Goal: Task Accomplishment & Management: Manage account settings

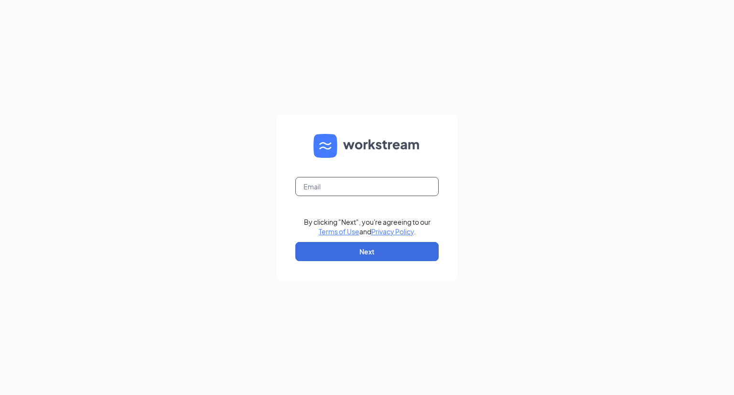
click at [329, 184] on input "text" at bounding box center [366, 186] width 143 height 19
type input "[EMAIL_ADDRESS][DOMAIN_NAME]"
click at [380, 255] on button "Next" at bounding box center [366, 251] width 143 height 19
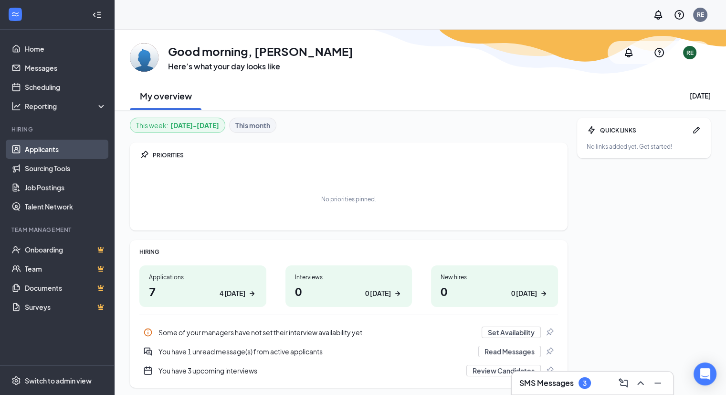
click at [43, 149] on link "Applicants" at bounding box center [66, 148] width 82 height 19
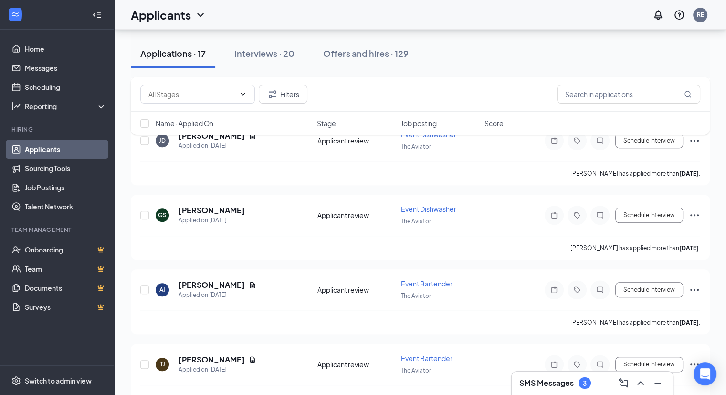
scroll to position [1042, 0]
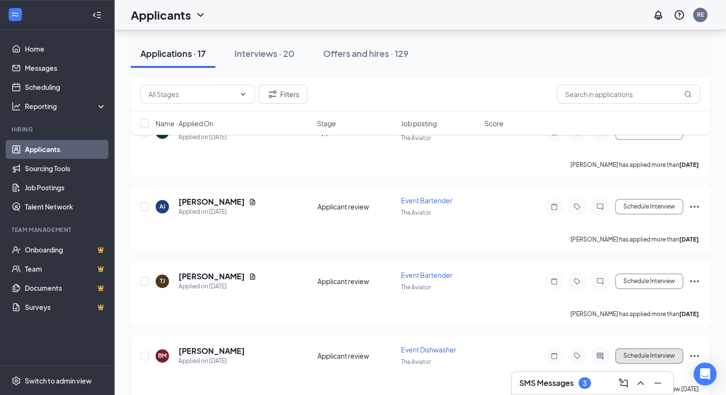
click at [651, 348] on button "Schedule Interview" at bounding box center [650, 355] width 68 height 15
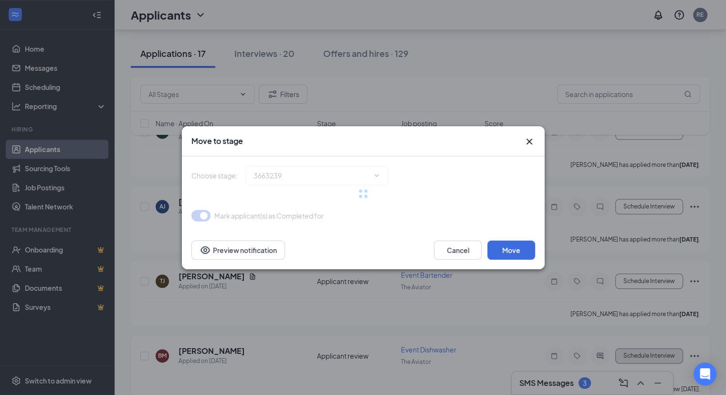
type input "Onsite Interview (next stage)"
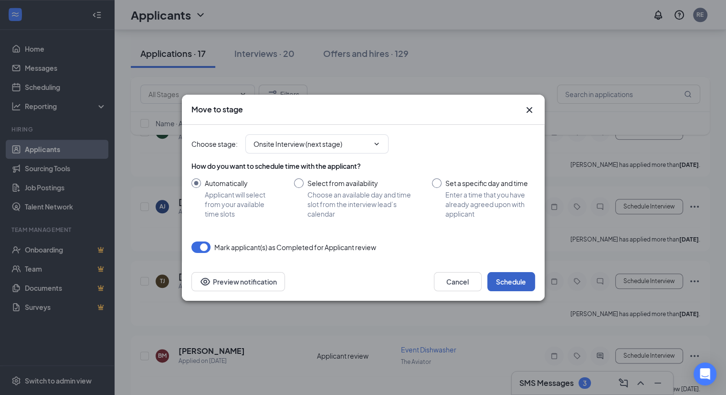
click at [513, 285] on button "Schedule" at bounding box center [512, 281] width 48 height 19
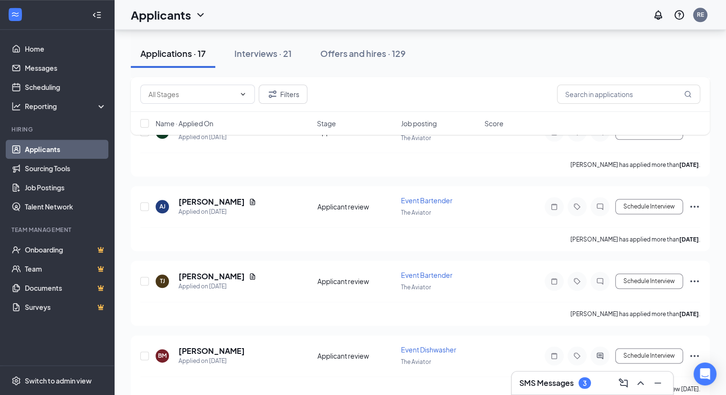
scroll to position [967, 0]
click at [641, 348] on button "Schedule Interview" at bounding box center [650, 355] width 68 height 15
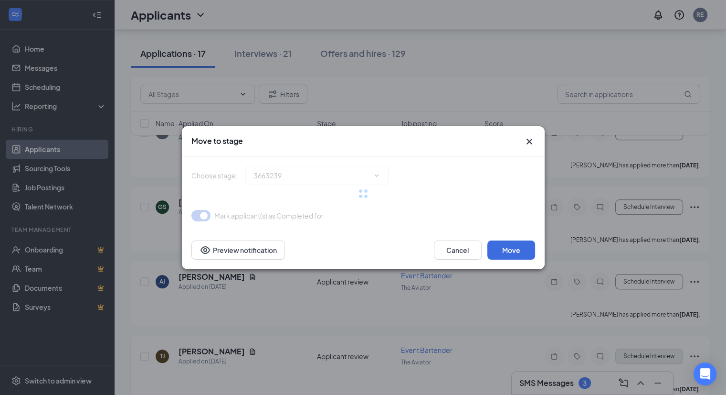
type input "Onsite Interview (next stage)"
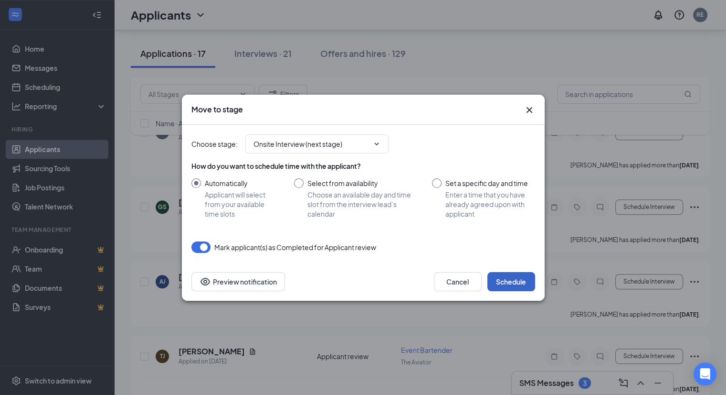
click at [512, 281] on button "Schedule" at bounding box center [512, 281] width 48 height 19
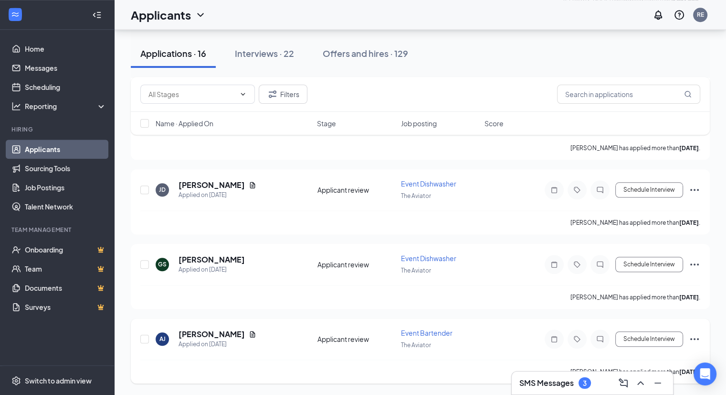
scroll to position [894, 0]
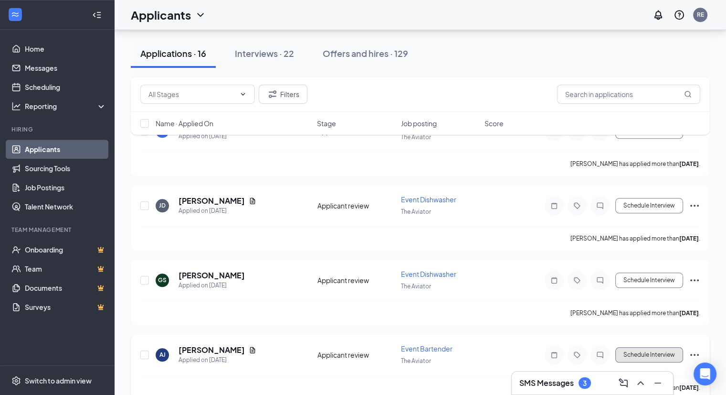
click at [663, 347] on button "Schedule Interview" at bounding box center [650, 354] width 68 height 15
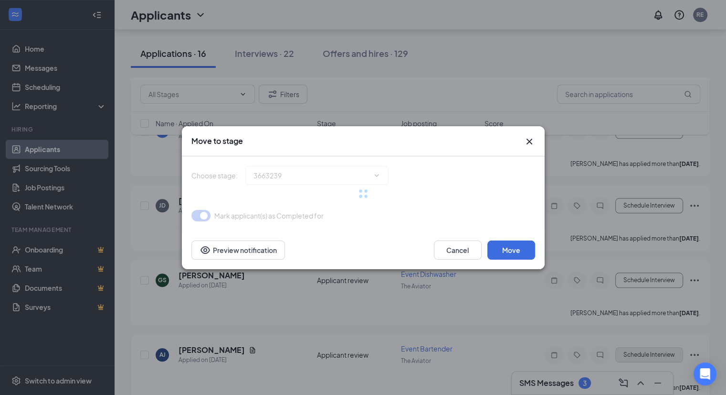
type input "Onsite Interview (next stage)"
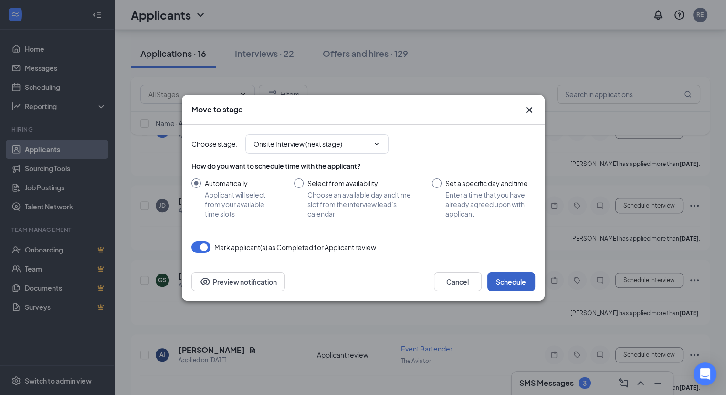
click at [507, 282] on button "Schedule" at bounding box center [512, 281] width 48 height 19
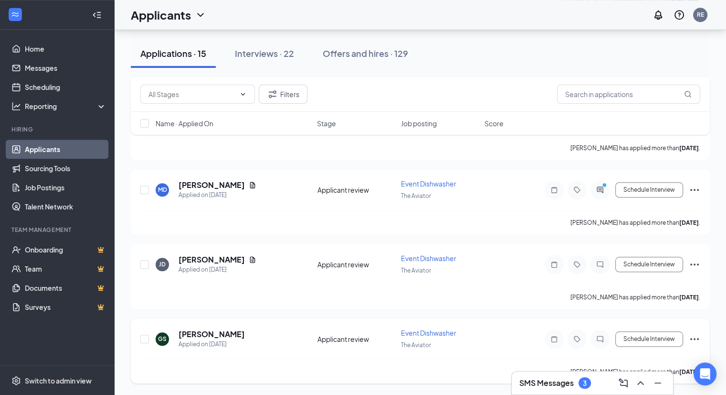
scroll to position [821, 0]
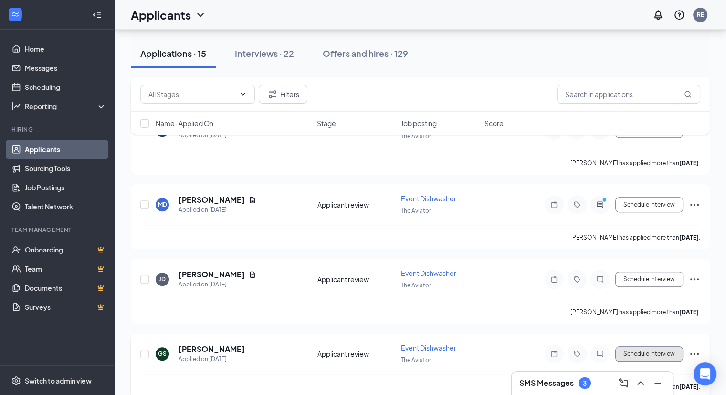
click at [647, 346] on button "Schedule Interview" at bounding box center [650, 353] width 68 height 15
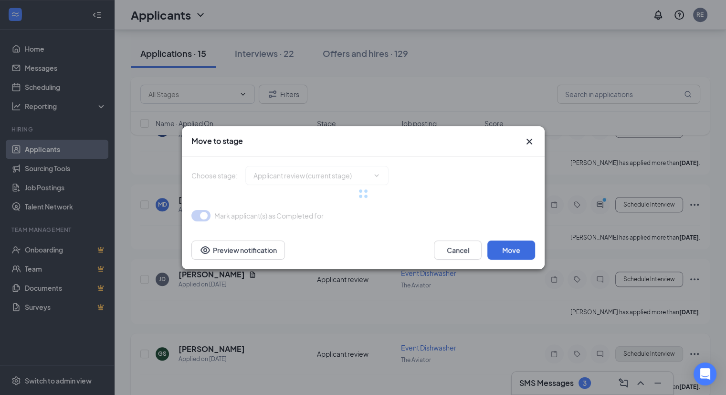
type input "Onsite Interview (next stage)"
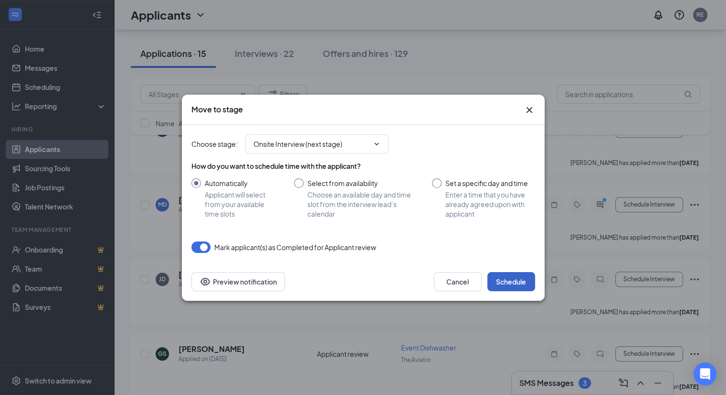
click at [513, 279] on button "Schedule" at bounding box center [512, 281] width 48 height 19
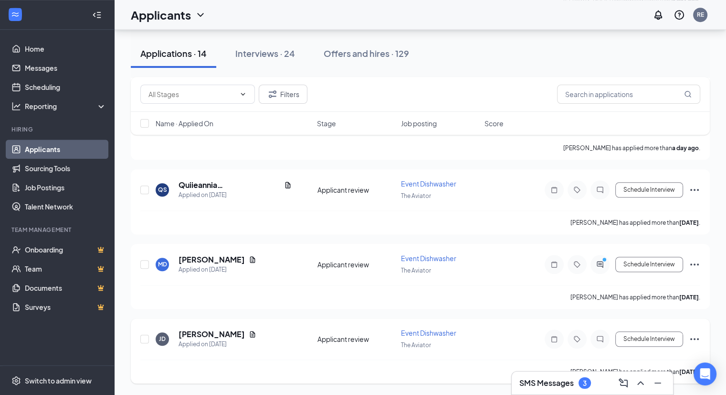
scroll to position [747, 0]
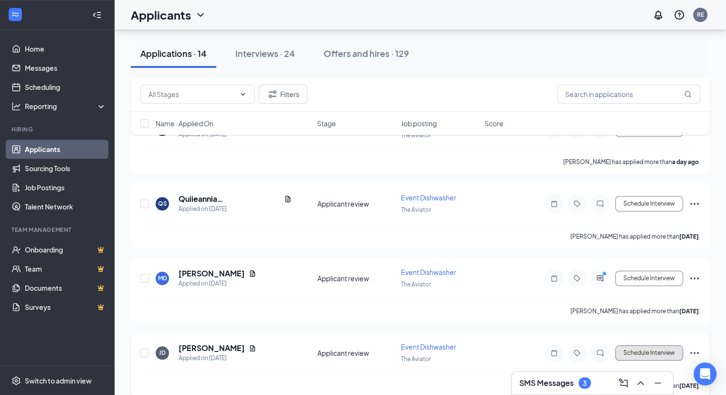
click at [662, 345] on button "Schedule Interview" at bounding box center [650, 352] width 68 height 15
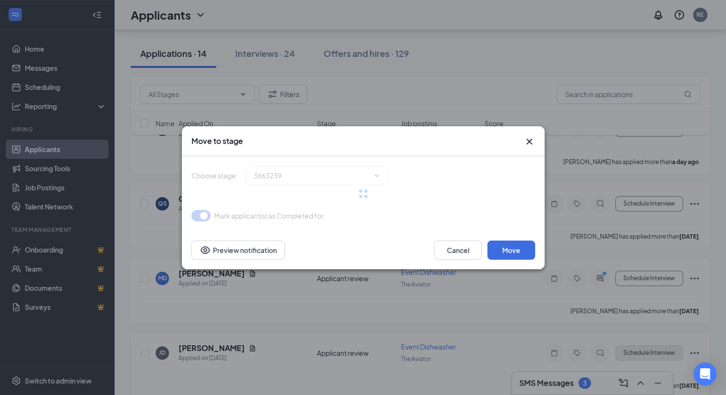
type input "Onsite Interview (next stage)"
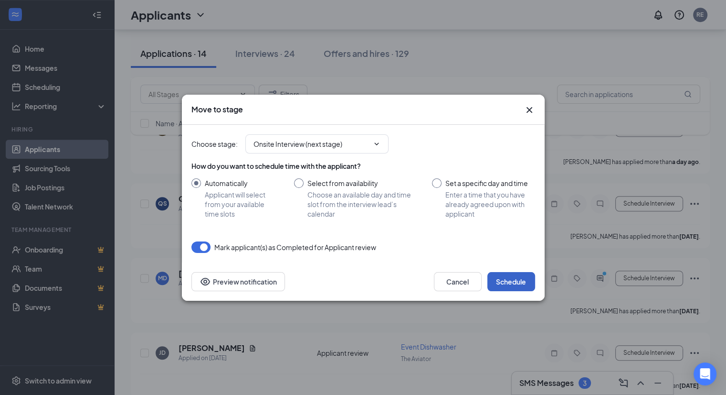
click at [514, 278] on button "Schedule" at bounding box center [512, 281] width 48 height 19
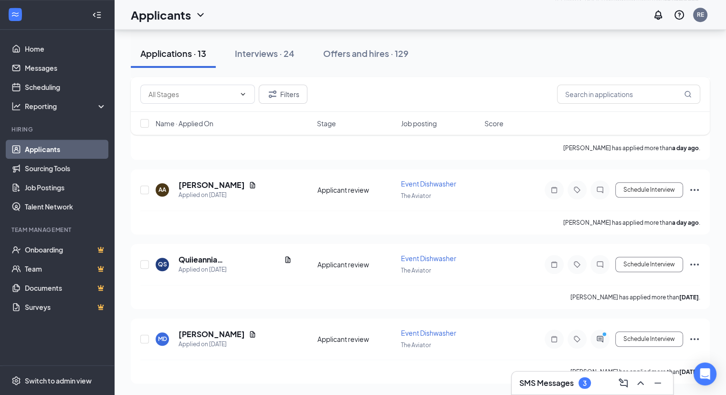
scroll to position [673, 0]
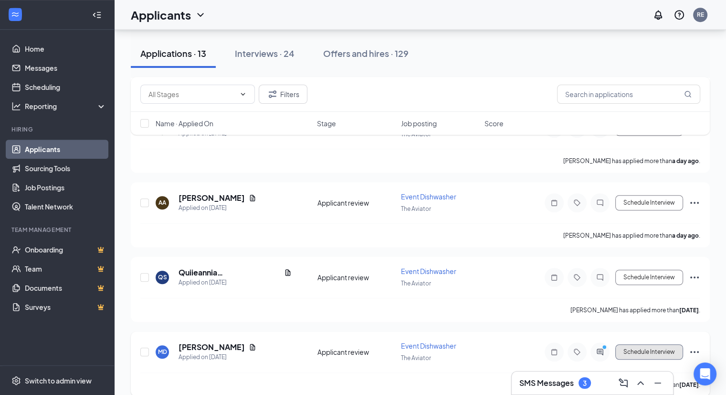
click at [648, 344] on button "Schedule Interview" at bounding box center [650, 351] width 68 height 15
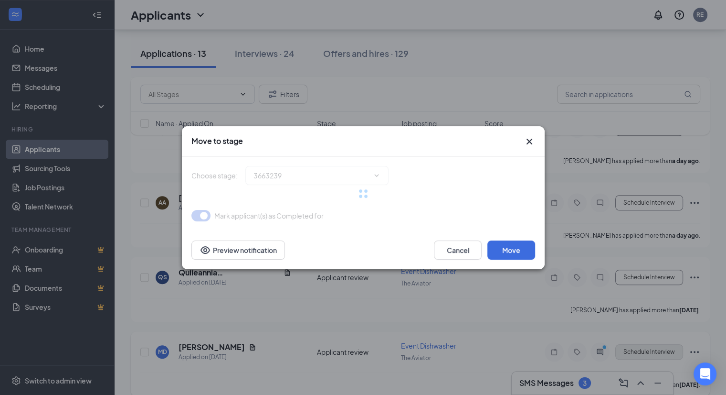
type input "Onsite Interview (next stage)"
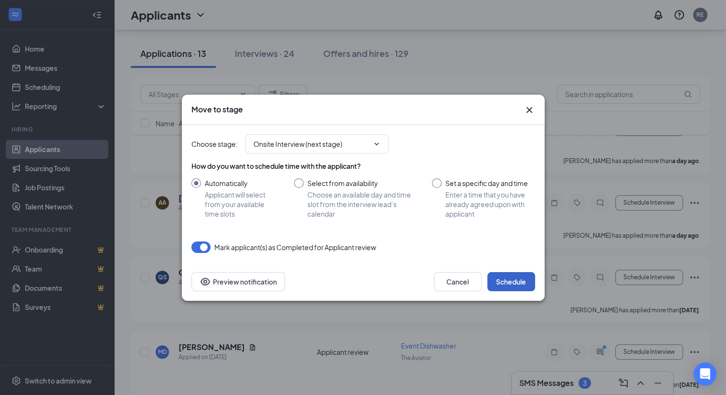
click at [518, 281] on button "Schedule" at bounding box center [512, 281] width 48 height 19
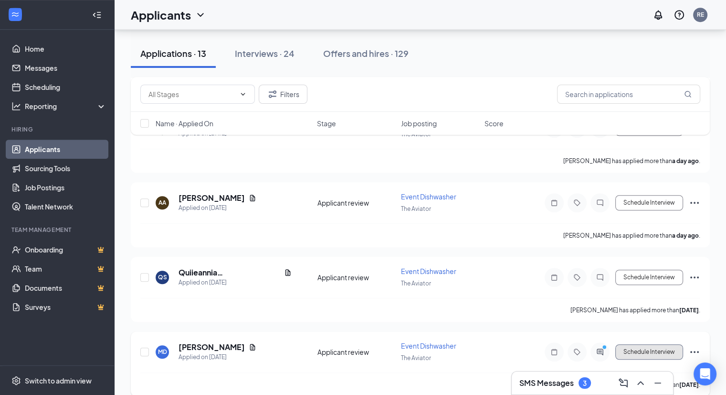
click at [642, 344] on button "Schedule Interview" at bounding box center [650, 351] width 68 height 15
type input "Onsite Interview (next stage)"
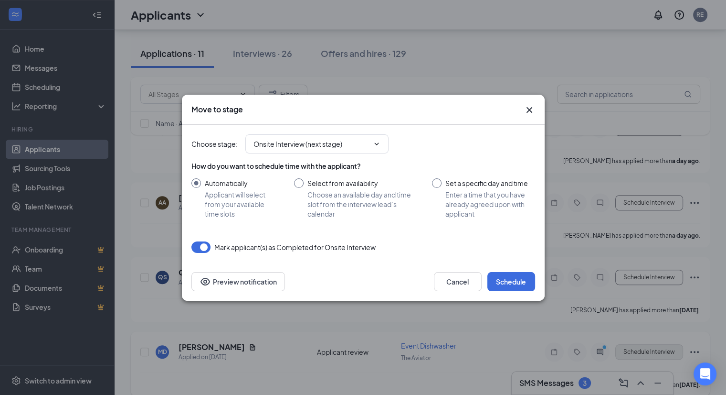
scroll to position [600, 0]
click at [513, 280] on button "Schedule" at bounding box center [512, 281] width 48 height 19
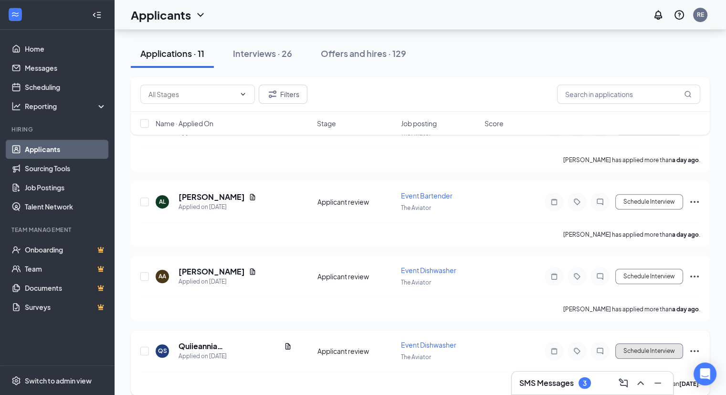
click at [664, 344] on button "Schedule Interview" at bounding box center [650, 350] width 68 height 15
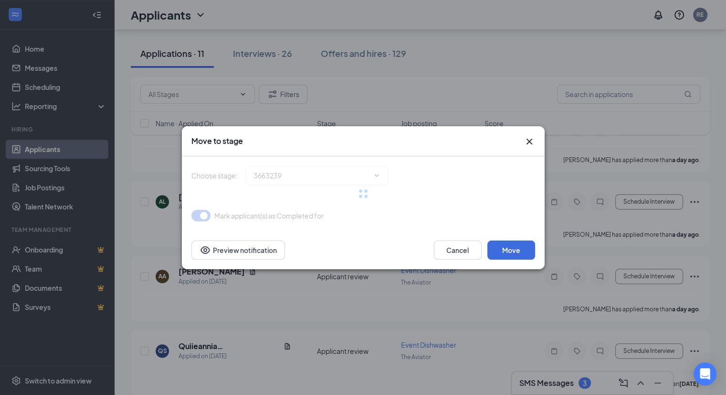
type input "Onsite Interview (next stage)"
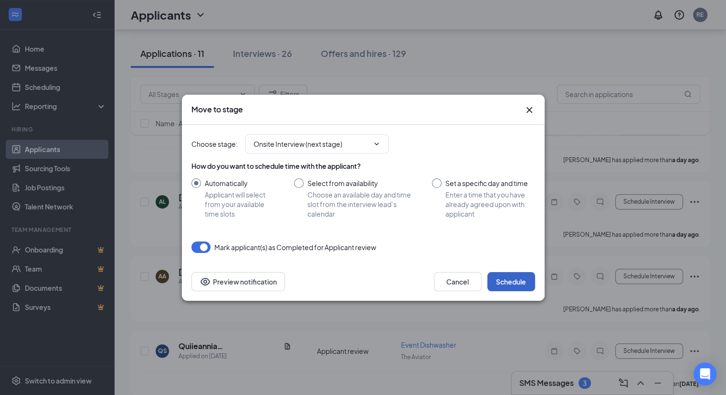
click at [513, 274] on button "Schedule" at bounding box center [512, 281] width 48 height 19
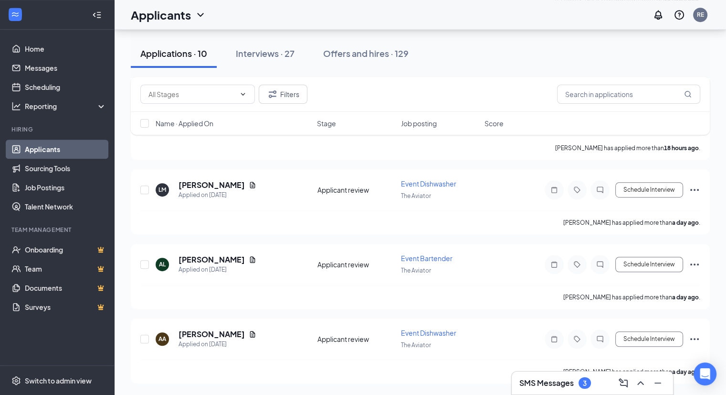
scroll to position [527, 0]
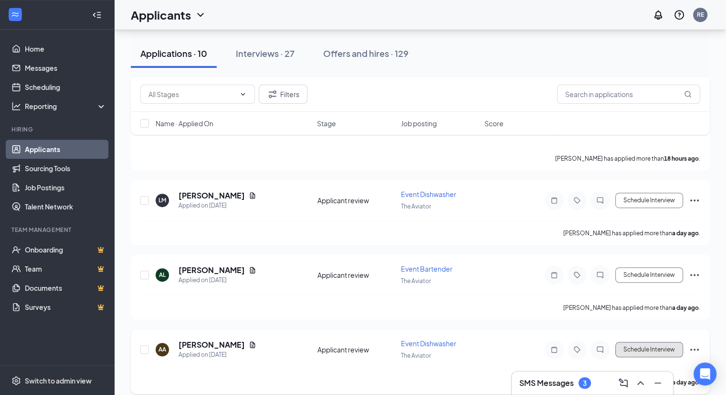
click at [664, 342] on button "Schedule Interview" at bounding box center [650, 349] width 68 height 15
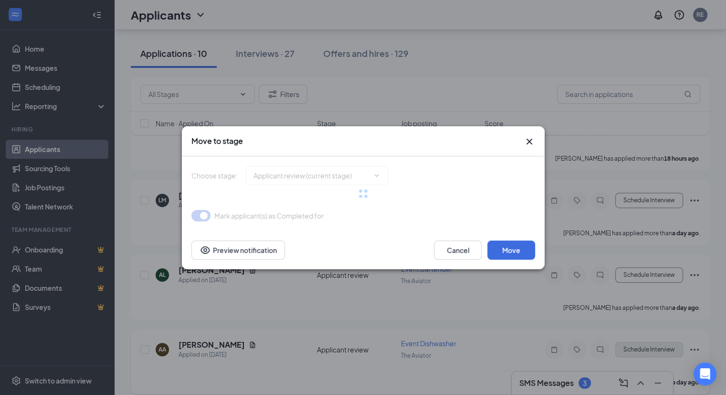
type input "Onsite Interview (next stage)"
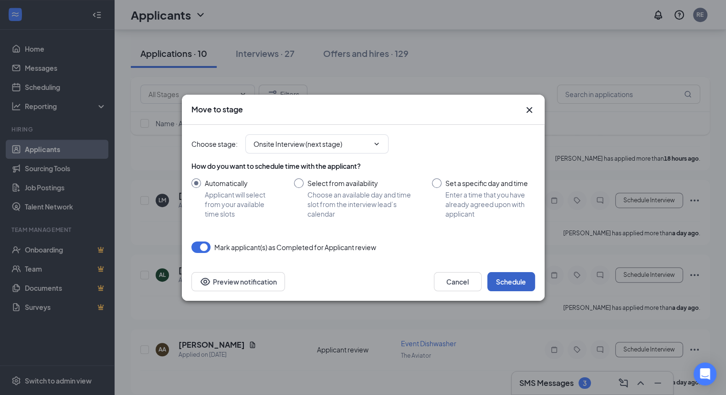
click at [520, 275] on button "Schedule" at bounding box center [512, 281] width 48 height 19
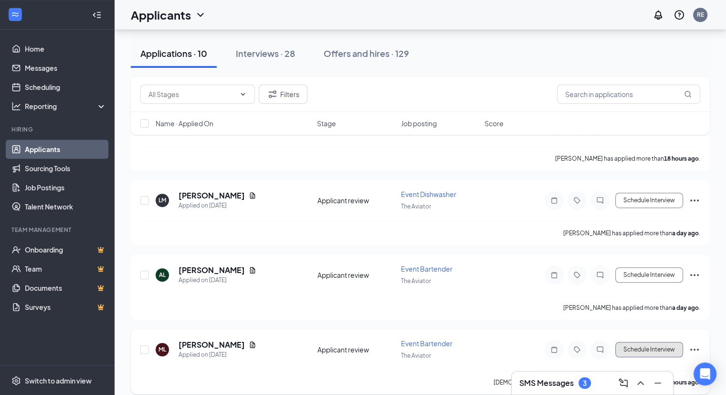
click at [655, 342] on button "Schedule Interview" at bounding box center [650, 349] width 68 height 15
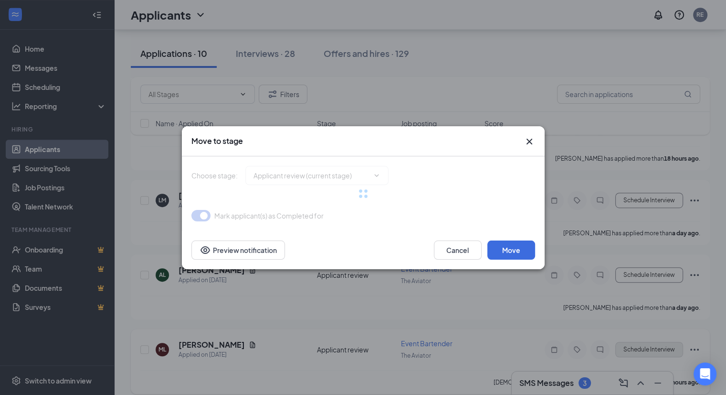
type input "Onsite Interview (next stage)"
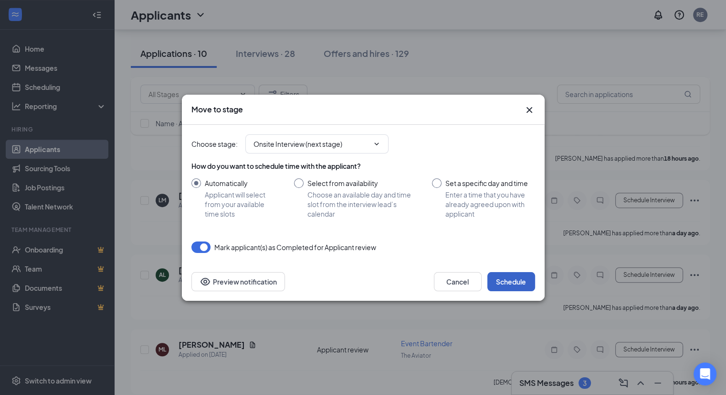
click at [509, 277] on button "Schedule" at bounding box center [512, 281] width 48 height 19
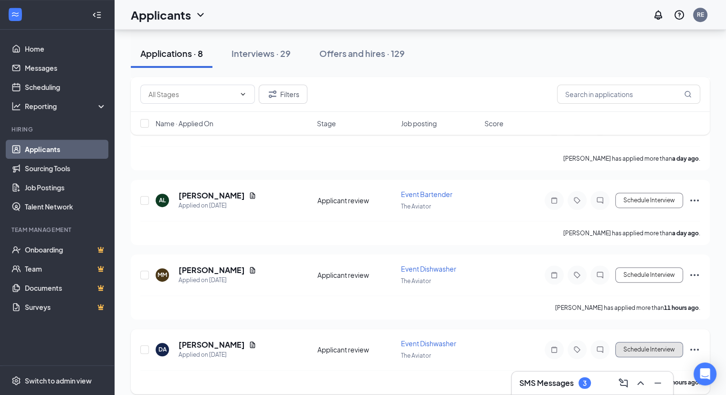
click at [665, 342] on button "Schedule Interview" at bounding box center [650, 349] width 68 height 15
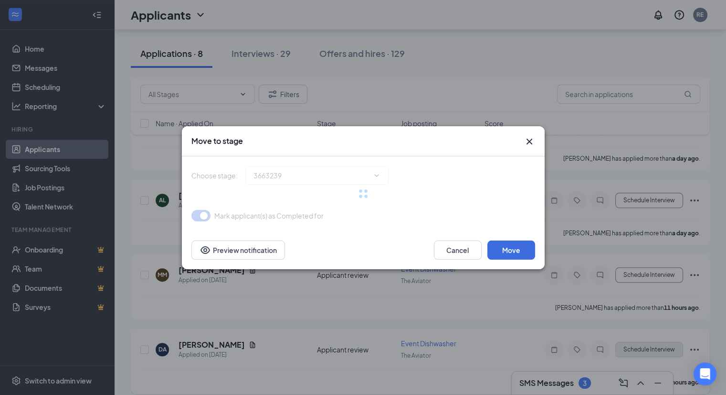
type input "Onsite Interview (next stage)"
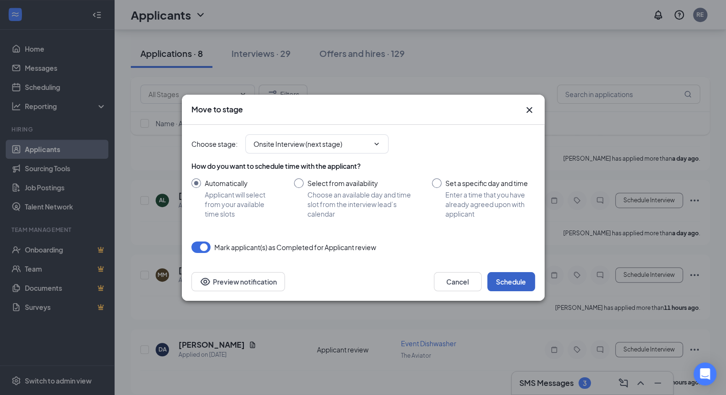
click at [521, 278] on button "Schedule" at bounding box center [512, 281] width 48 height 19
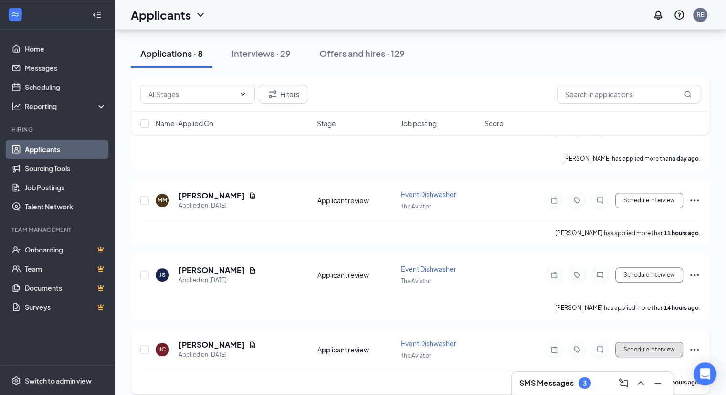
click at [661, 342] on button "Schedule Interview" at bounding box center [650, 349] width 68 height 15
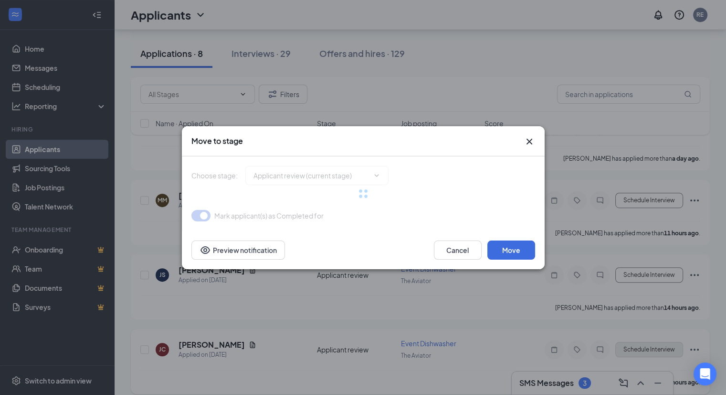
type input "Onsite Interview (next stage)"
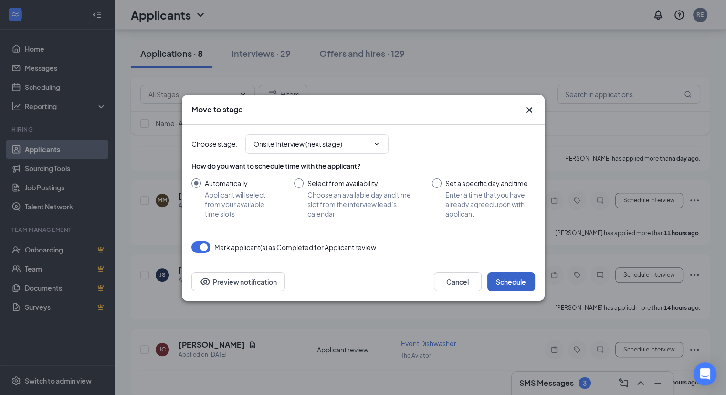
click at [512, 280] on button "Schedule" at bounding box center [512, 281] width 48 height 19
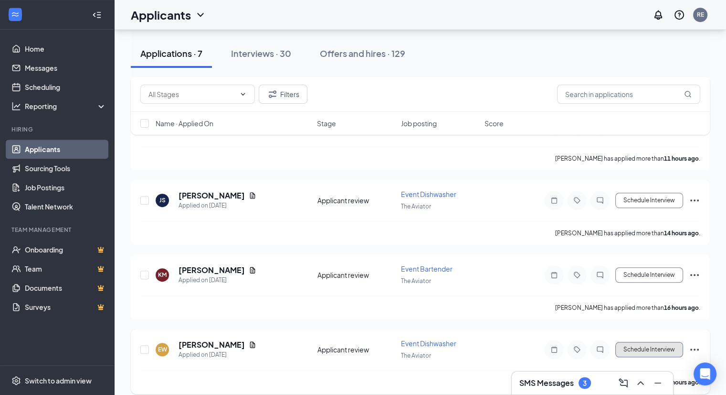
click at [654, 342] on button "Schedule Interview" at bounding box center [650, 349] width 68 height 15
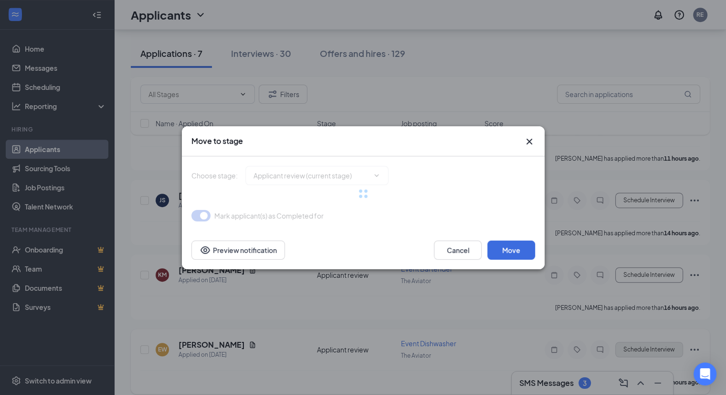
type input "Onsite Interview (next stage)"
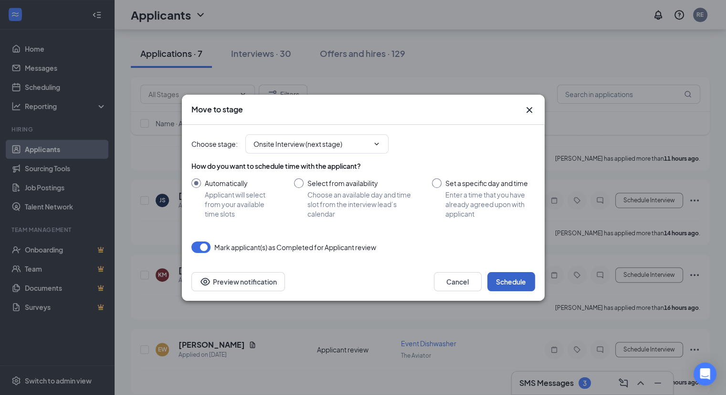
click at [521, 277] on button "Schedule" at bounding box center [512, 281] width 48 height 19
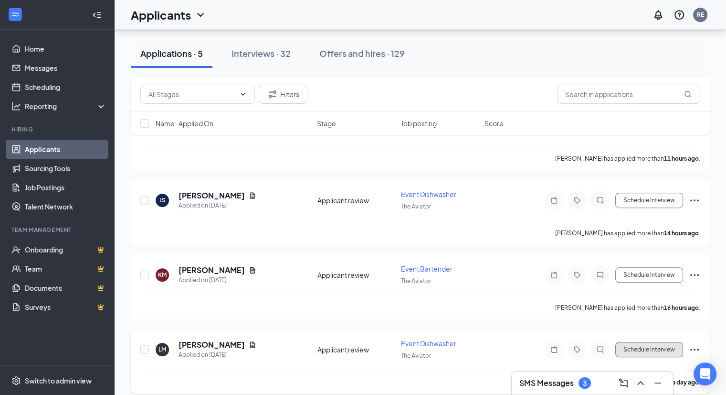
click at [642, 342] on button "Schedule Interview" at bounding box center [650, 349] width 68 height 15
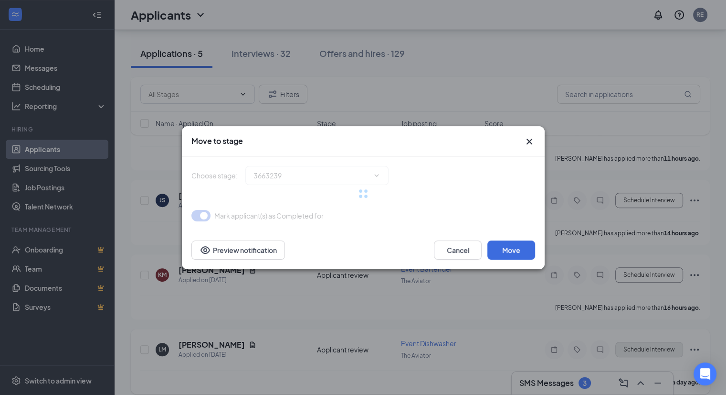
type input "Onsite Interview (next stage)"
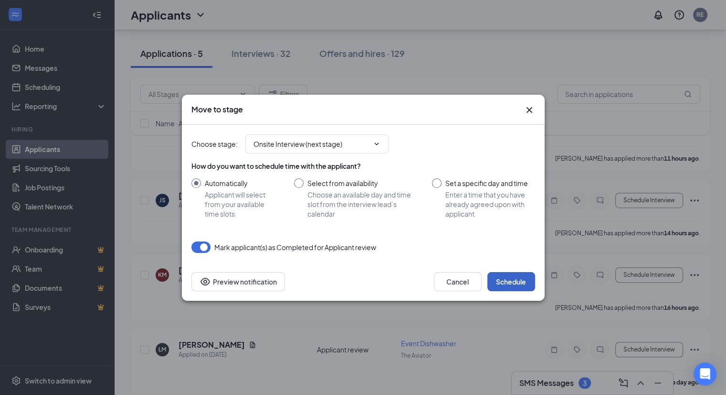
click at [512, 285] on button "Schedule" at bounding box center [512, 281] width 48 height 19
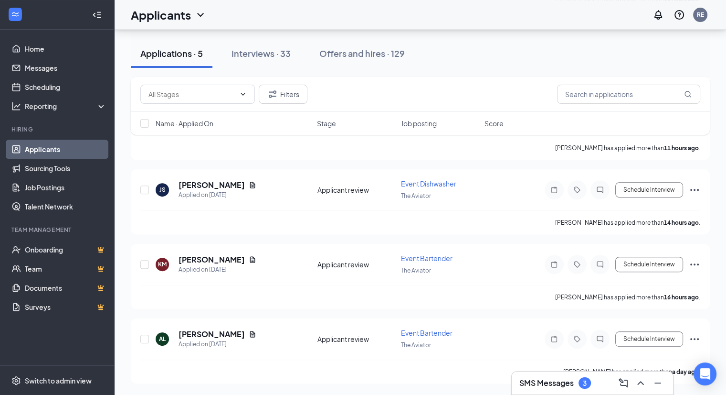
scroll to position [380, 0]
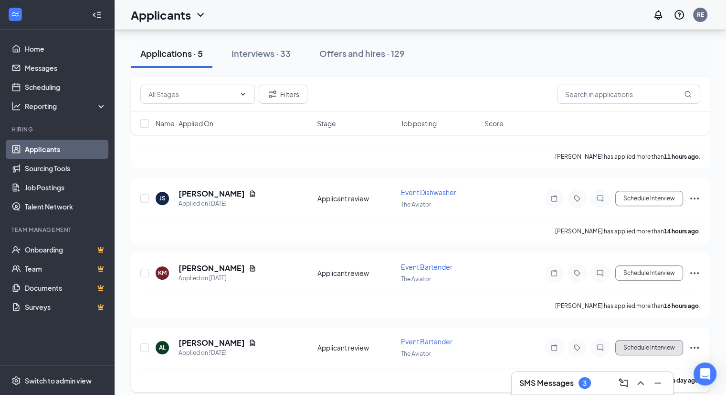
click at [659, 340] on button "Schedule Interview" at bounding box center [650, 347] width 68 height 15
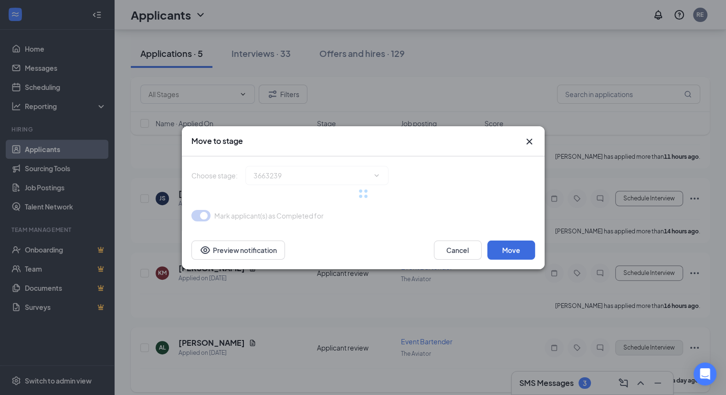
type input "Onsite Interview (next stage)"
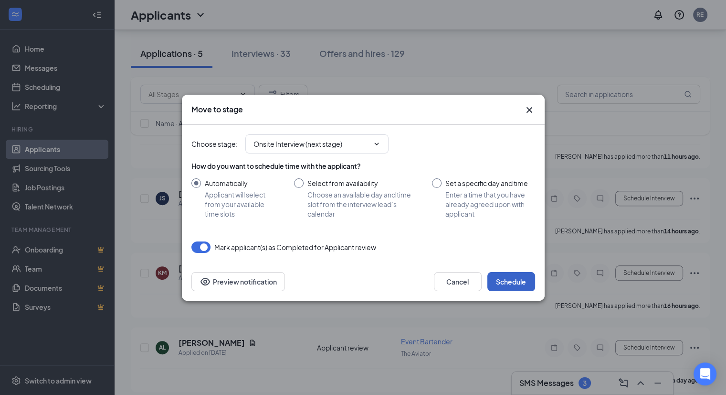
click at [507, 278] on button "Schedule" at bounding box center [512, 281] width 48 height 19
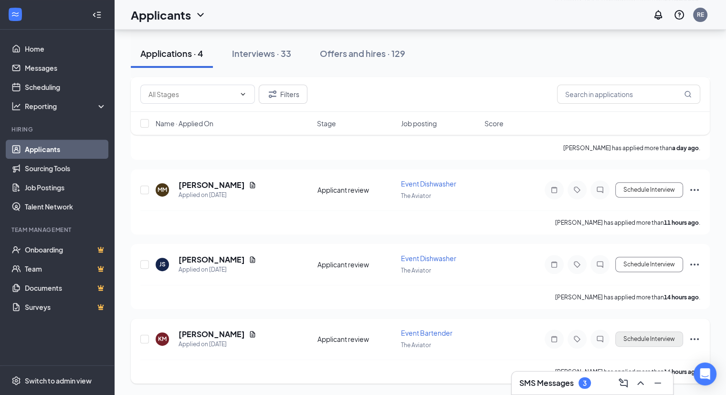
scroll to position [306, 0]
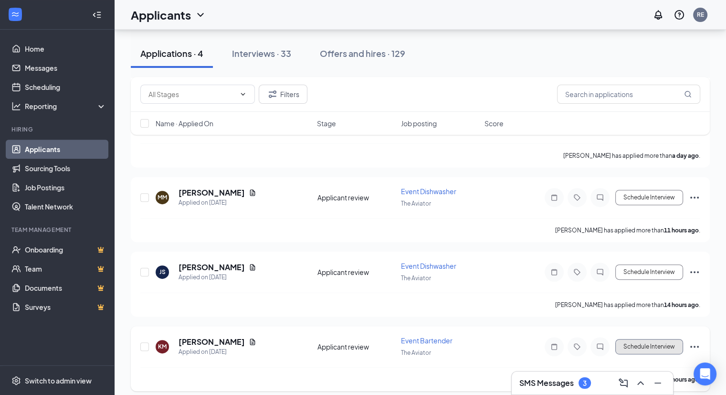
click at [654, 339] on button "Schedule Interview" at bounding box center [650, 346] width 68 height 15
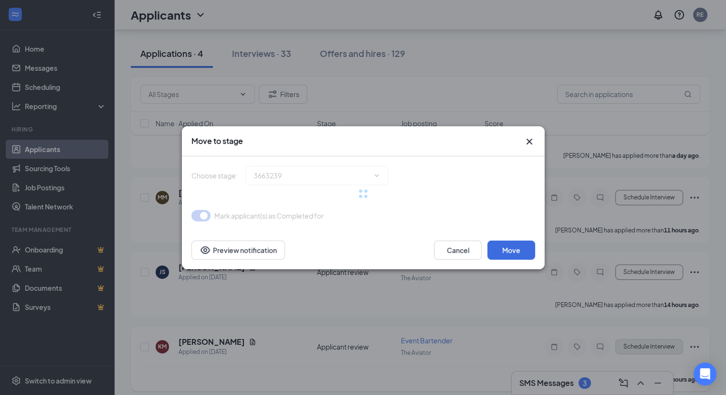
type input "Onsite Interview (next stage)"
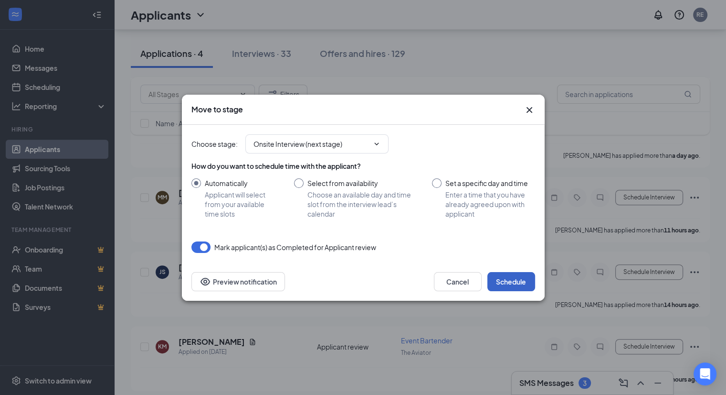
click at [509, 280] on button "Schedule" at bounding box center [512, 281] width 48 height 19
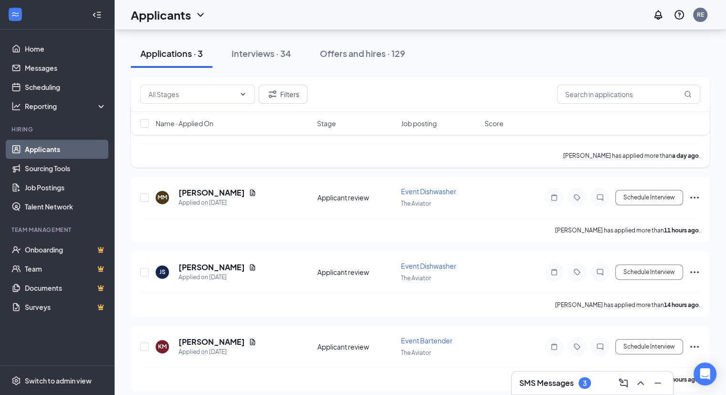
scroll to position [86, 0]
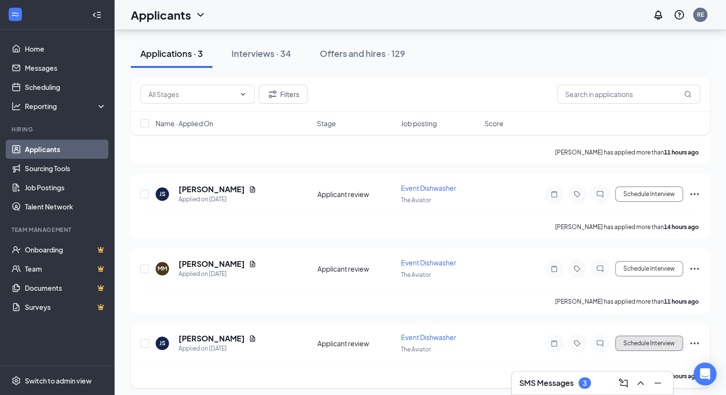
click at [632, 341] on button "Schedule Interview" at bounding box center [650, 342] width 68 height 15
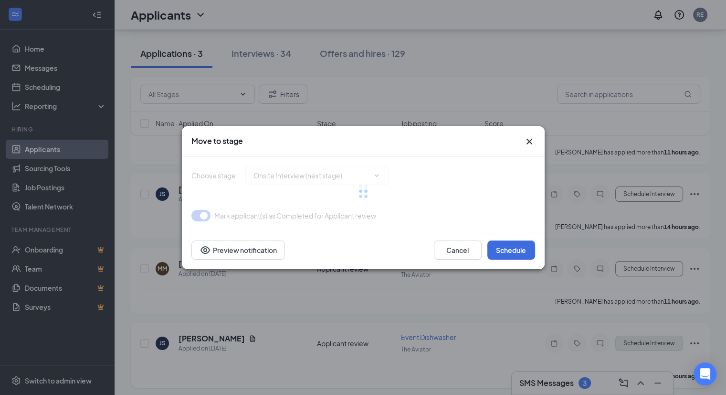
type input "Onsite Interview (next stage)"
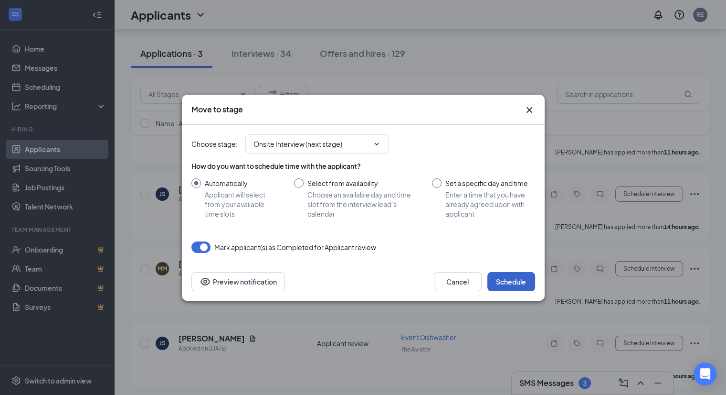
click at [519, 278] on button "Schedule" at bounding box center [512, 281] width 48 height 19
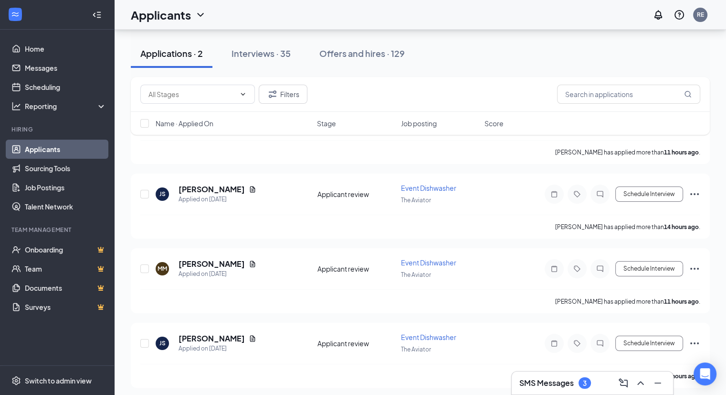
scroll to position [0, 0]
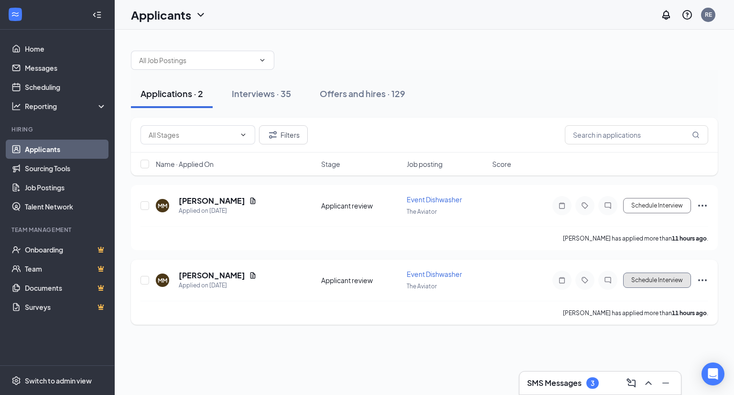
click at [653, 280] on button "Schedule Interview" at bounding box center [657, 279] width 68 height 15
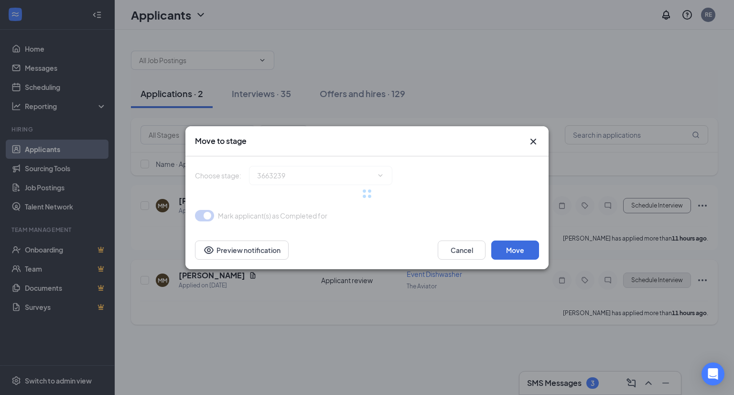
type input "Onsite Interview (next stage)"
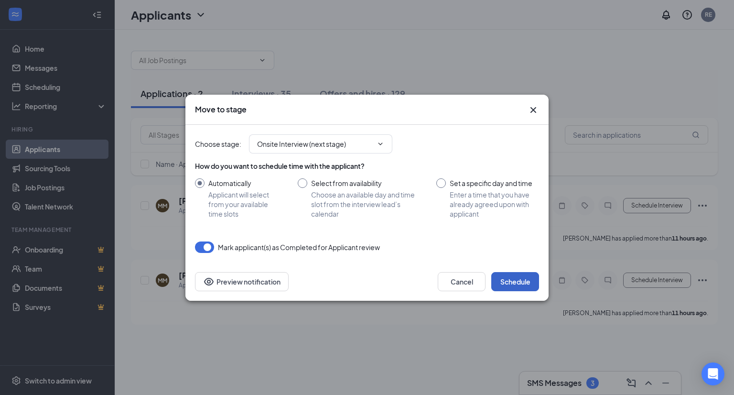
click at [506, 288] on button "Schedule" at bounding box center [515, 281] width 48 height 19
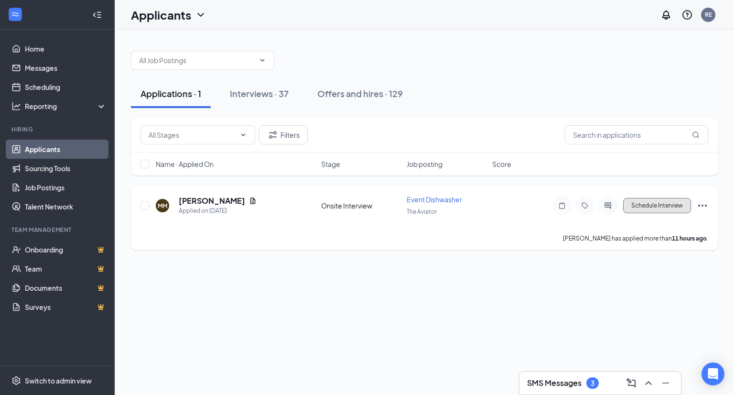
click at [658, 211] on button "Schedule Interview" at bounding box center [657, 205] width 68 height 15
type input "Hiring Complete (final stage)"
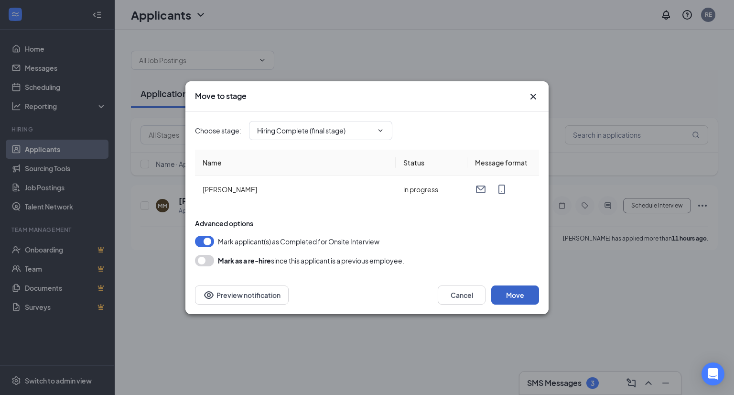
click at [513, 301] on button "Move" at bounding box center [515, 294] width 48 height 19
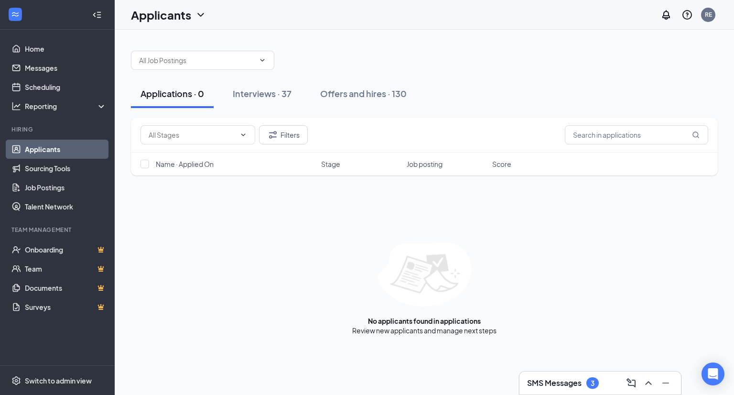
click at [594, 386] on div "3" at bounding box center [592, 383] width 4 height 8
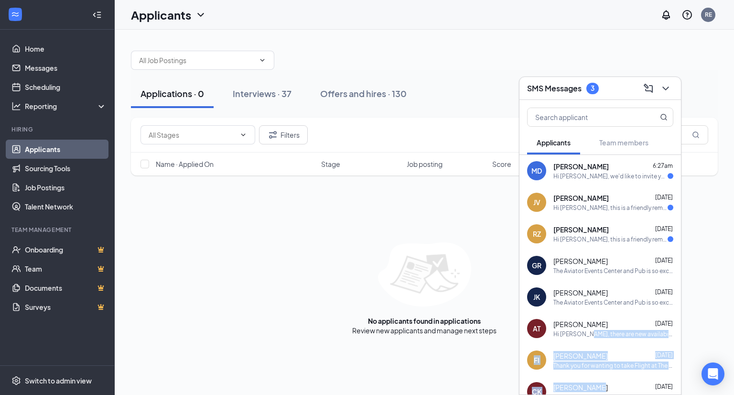
drag, startPoint x: 594, startPoint y: 386, endPoint x: 585, endPoint y: 324, distance: 62.8
click at [585, 324] on div "MD [PERSON_NAME] 6:27am Hi [PERSON_NAME], we'd like to invite you to a meeting …" at bounding box center [599, 336] width 161 height 363
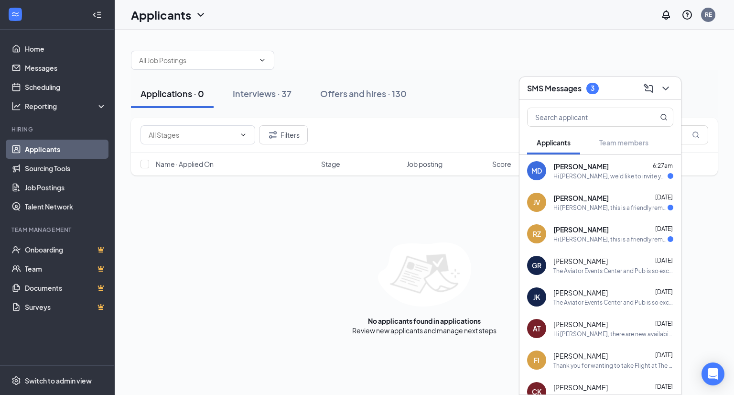
click at [730, 246] on div "Applications · 0 Interviews · 37 Offers and hires · 130 Filters Name · Applied …" at bounding box center [424, 188] width 619 height 317
click at [594, 234] on div "[PERSON_NAME] [DATE] Hi [PERSON_NAME], this is a friendly reminder. Your meetin…" at bounding box center [613, 233] width 120 height 19
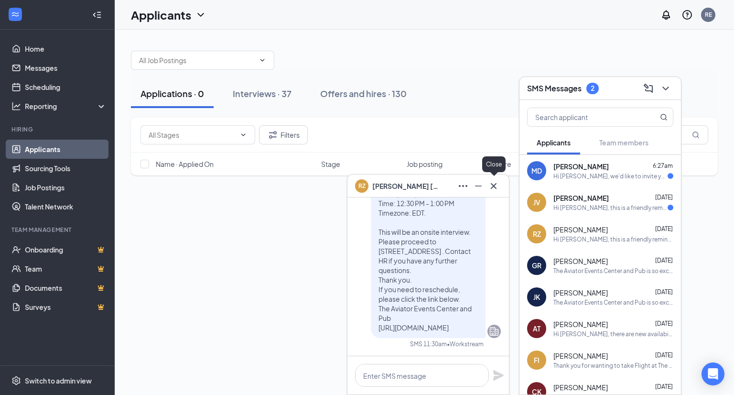
click at [496, 185] on icon "Cross" at bounding box center [493, 185] width 11 height 11
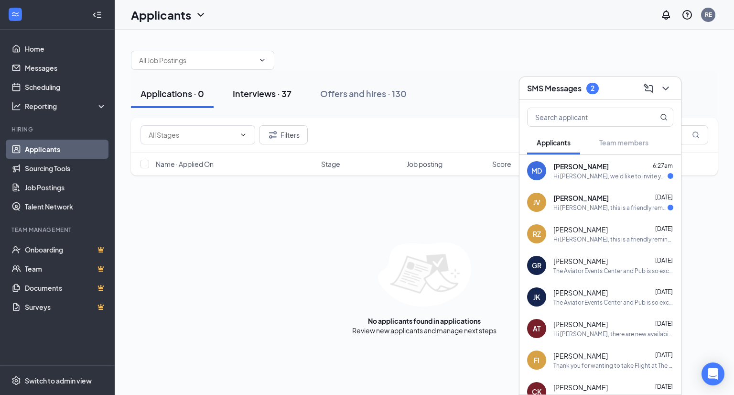
click at [262, 90] on div "Interviews · 37" at bounding box center [262, 93] width 59 height 12
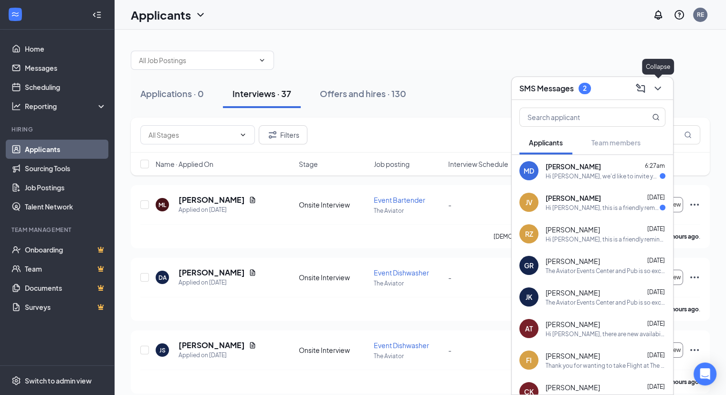
click at [660, 86] on icon "ChevronDown" at bounding box center [657, 88] width 11 height 11
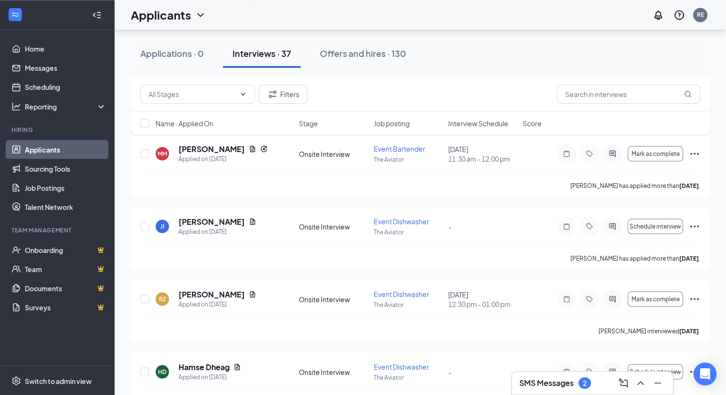
scroll to position [1721, 0]
click at [697, 294] on icon "Ellipses" at bounding box center [694, 297] width 11 height 11
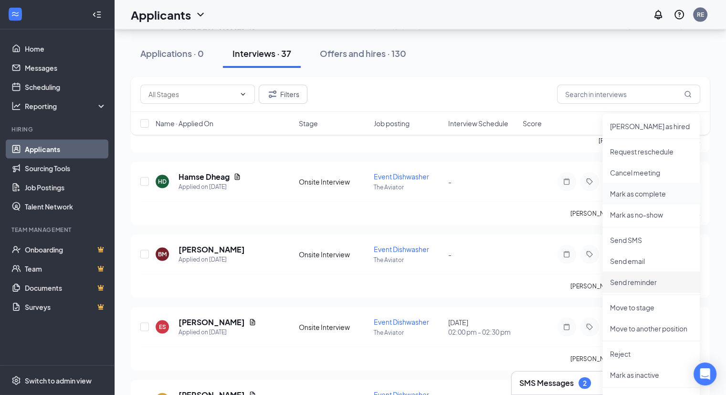
scroll to position [1911, 0]
click at [626, 352] on p "Reject" at bounding box center [651, 354] width 82 height 10
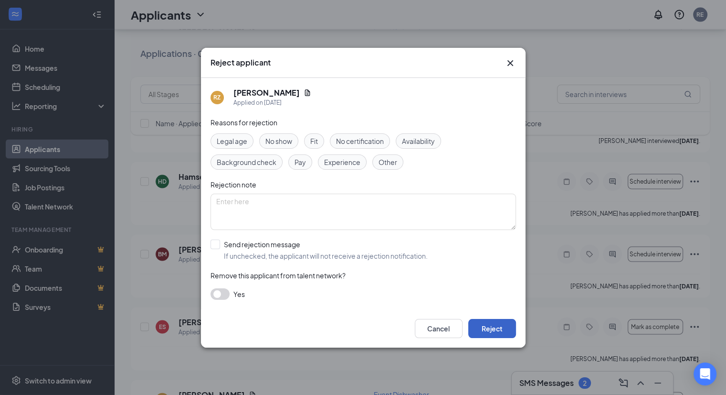
click at [487, 326] on button "Reject" at bounding box center [493, 328] width 48 height 19
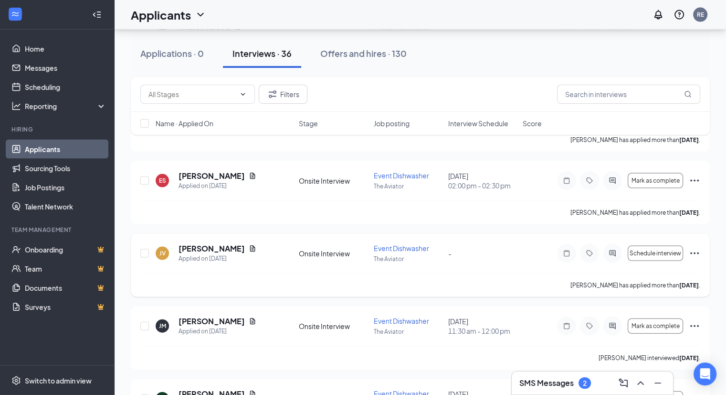
scroll to position [1986, 0]
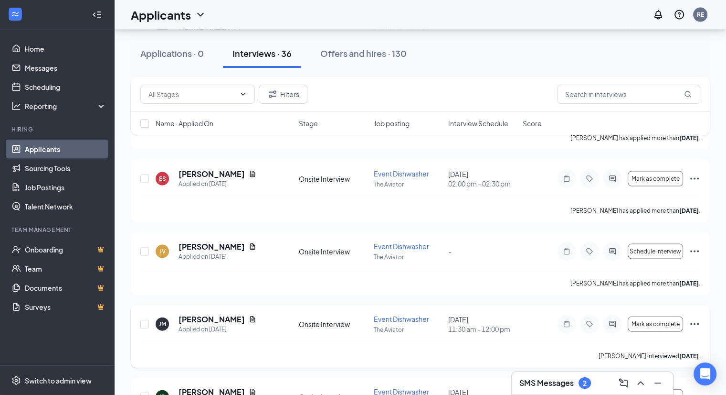
click at [694, 320] on icon "Ellipses" at bounding box center [694, 323] width 11 height 11
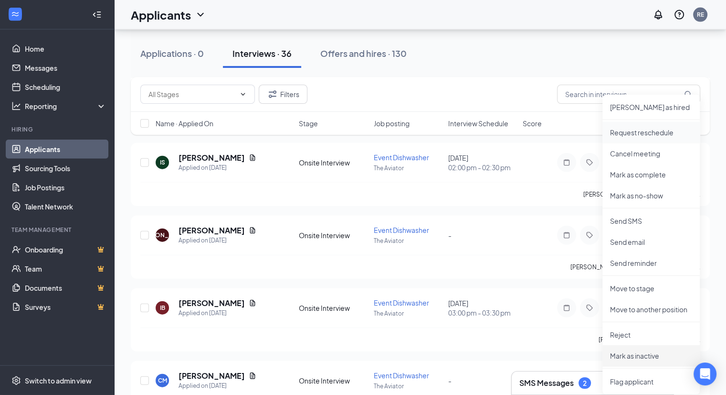
scroll to position [2221, 0]
click at [623, 331] on p "Reject" at bounding box center [651, 334] width 82 height 10
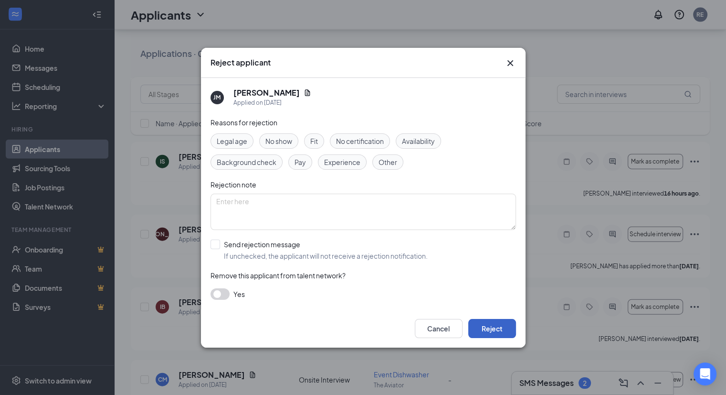
click at [495, 329] on button "Reject" at bounding box center [493, 328] width 48 height 19
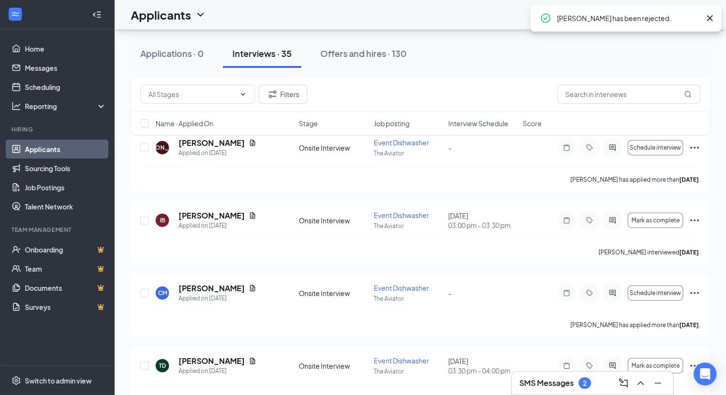
scroll to position [2235, 0]
click at [694, 217] on icon "Ellipses" at bounding box center [694, 219] width 11 height 11
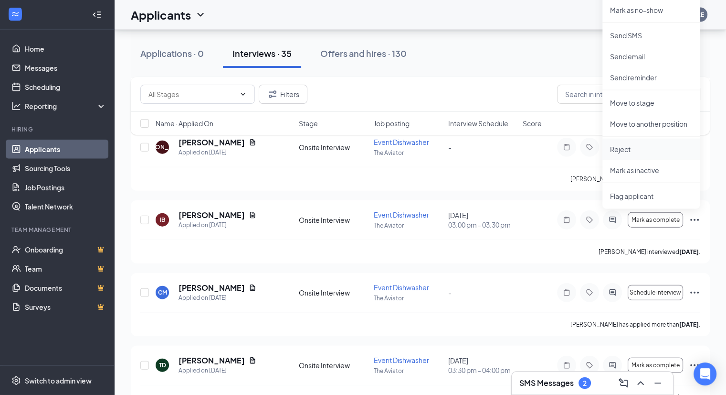
click at [638, 148] on p "Reject" at bounding box center [651, 149] width 82 height 10
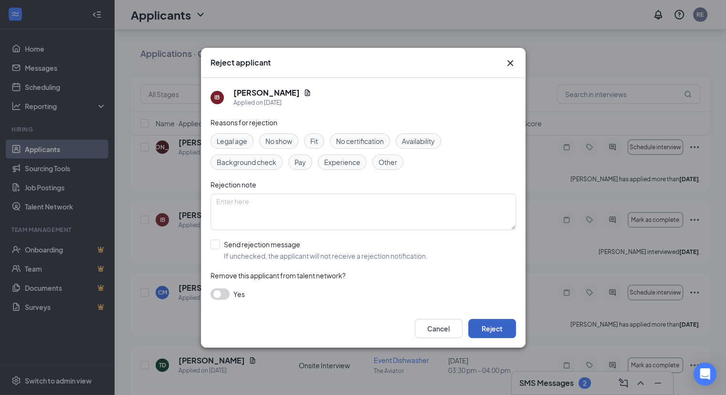
click at [491, 327] on button "Reject" at bounding box center [493, 328] width 48 height 19
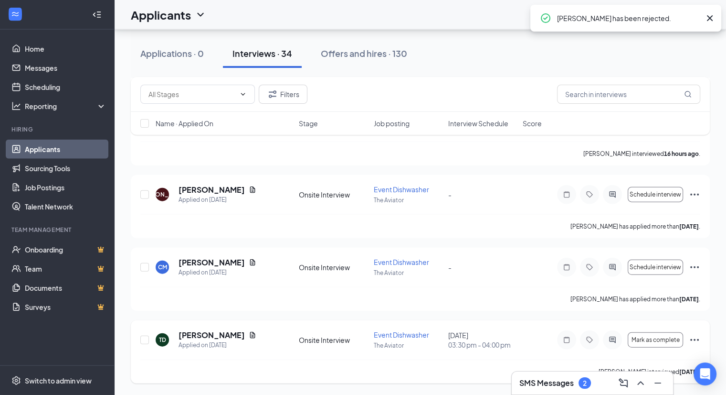
scroll to position [2185, 0]
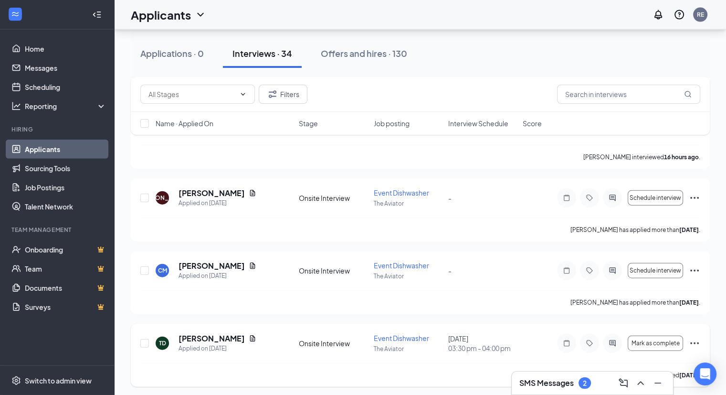
click at [693, 338] on icon "Ellipses" at bounding box center [694, 342] width 11 height 11
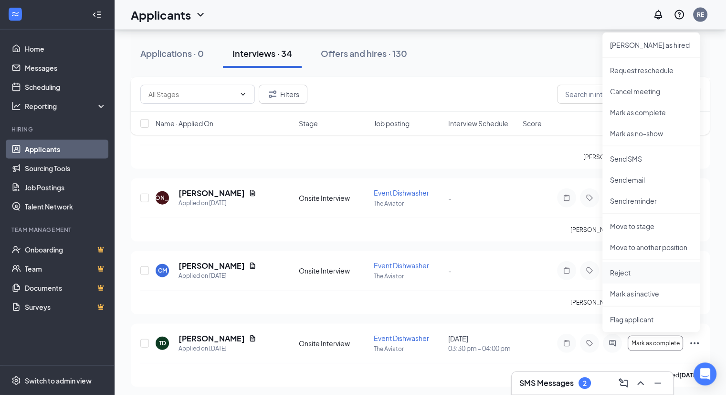
click at [626, 268] on p "Reject" at bounding box center [651, 272] width 82 height 10
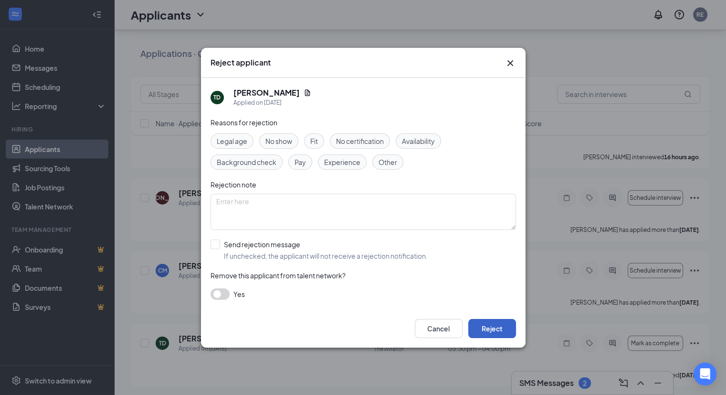
click at [497, 329] on button "Reject" at bounding box center [493, 328] width 48 height 19
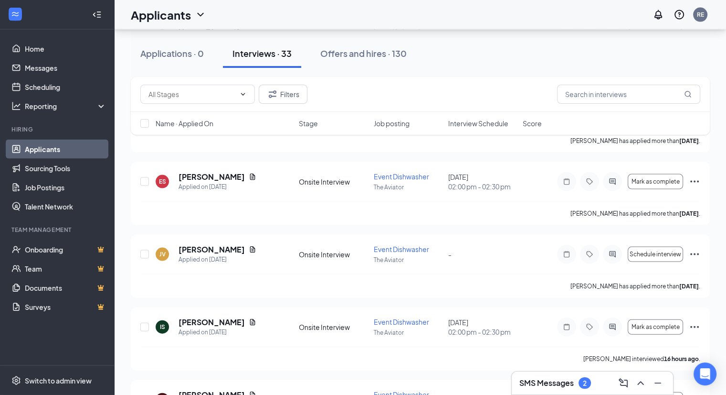
scroll to position [1983, 0]
click at [694, 325] on icon "Ellipses" at bounding box center [694, 326] width 11 height 11
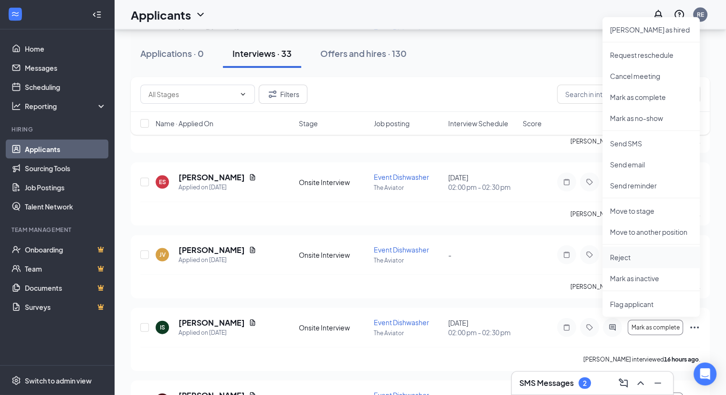
click at [625, 253] on p "Reject" at bounding box center [651, 257] width 82 height 10
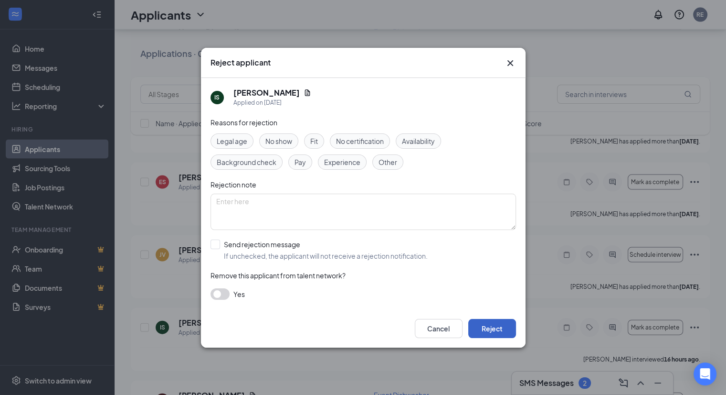
click at [487, 332] on button "Reject" at bounding box center [493, 328] width 48 height 19
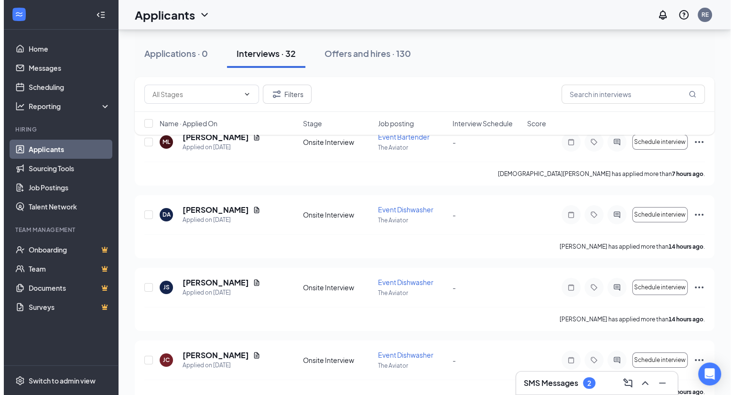
scroll to position [0, 0]
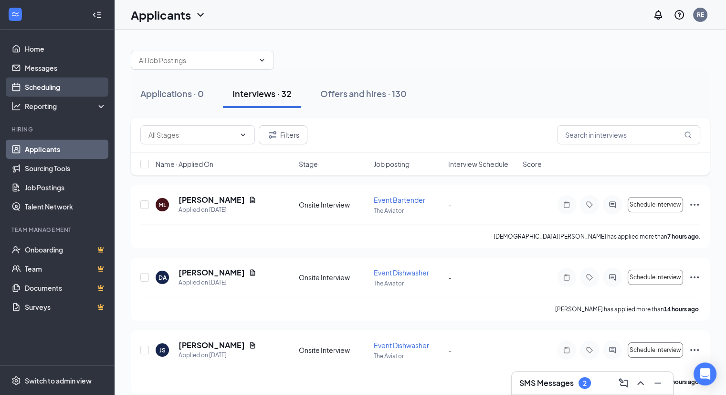
click at [49, 85] on link "Scheduling" at bounding box center [66, 86] width 82 height 19
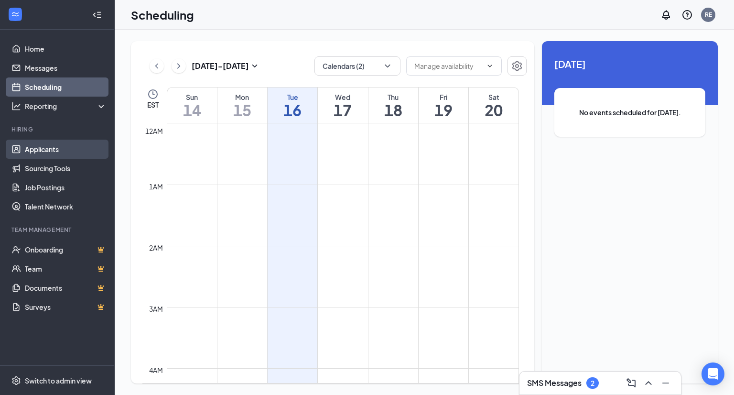
click at [43, 146] on link "Applicants" at bounding box center [66, 148] width 82 height 19
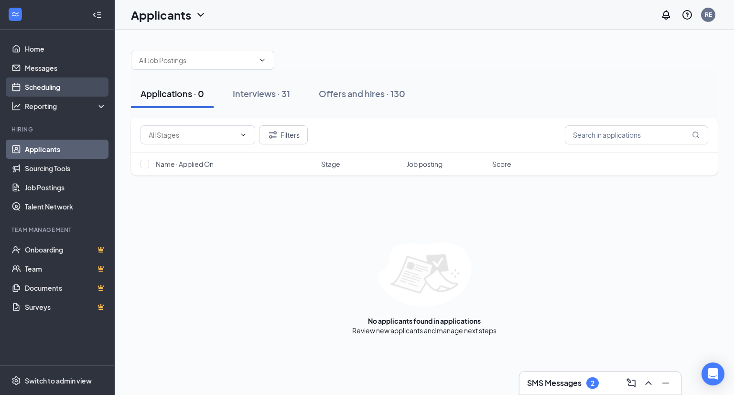
click at [57, 85] on link "Scheduling" at bounding box center [66, 86] width 82 height 19
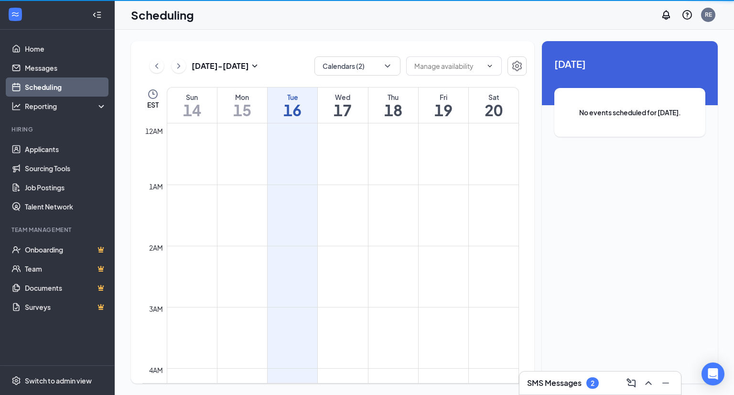
scroll to position [470, 0]
